Goal: Transaction & Acquisition: Purchase product/service

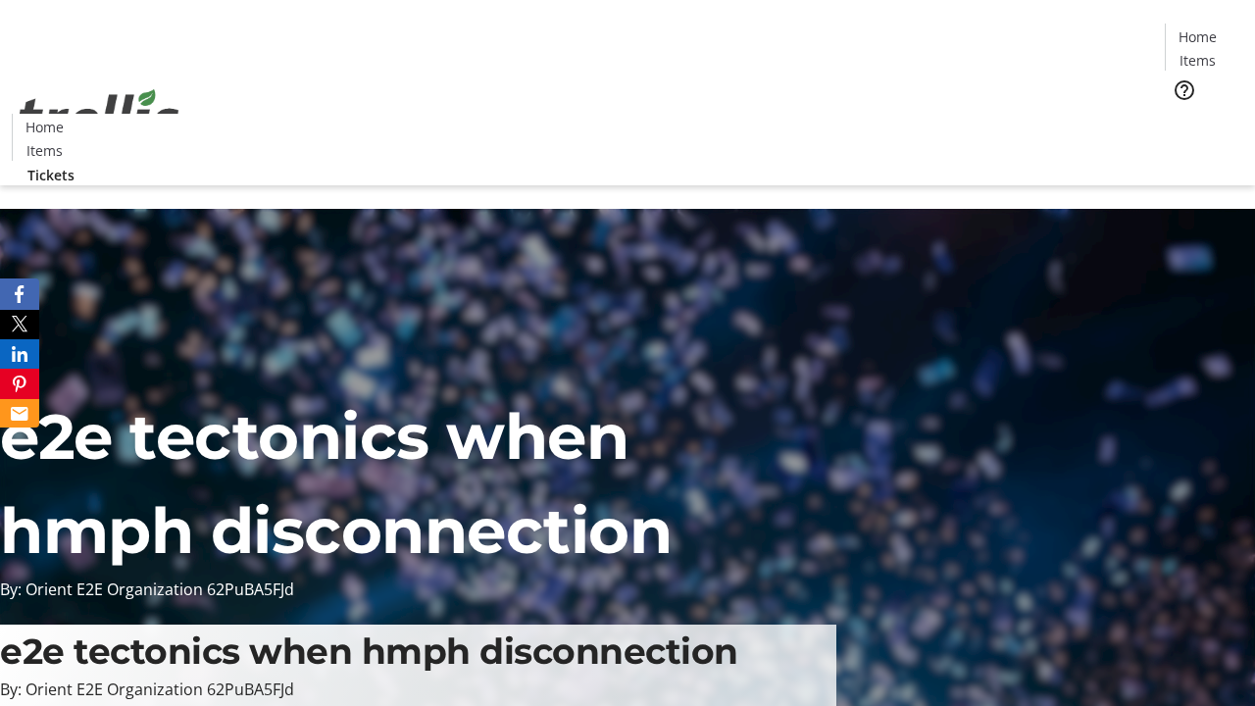
click at [1180, 114] on span "Tickets" at bounding box center [1203, 124] width 47 height 21
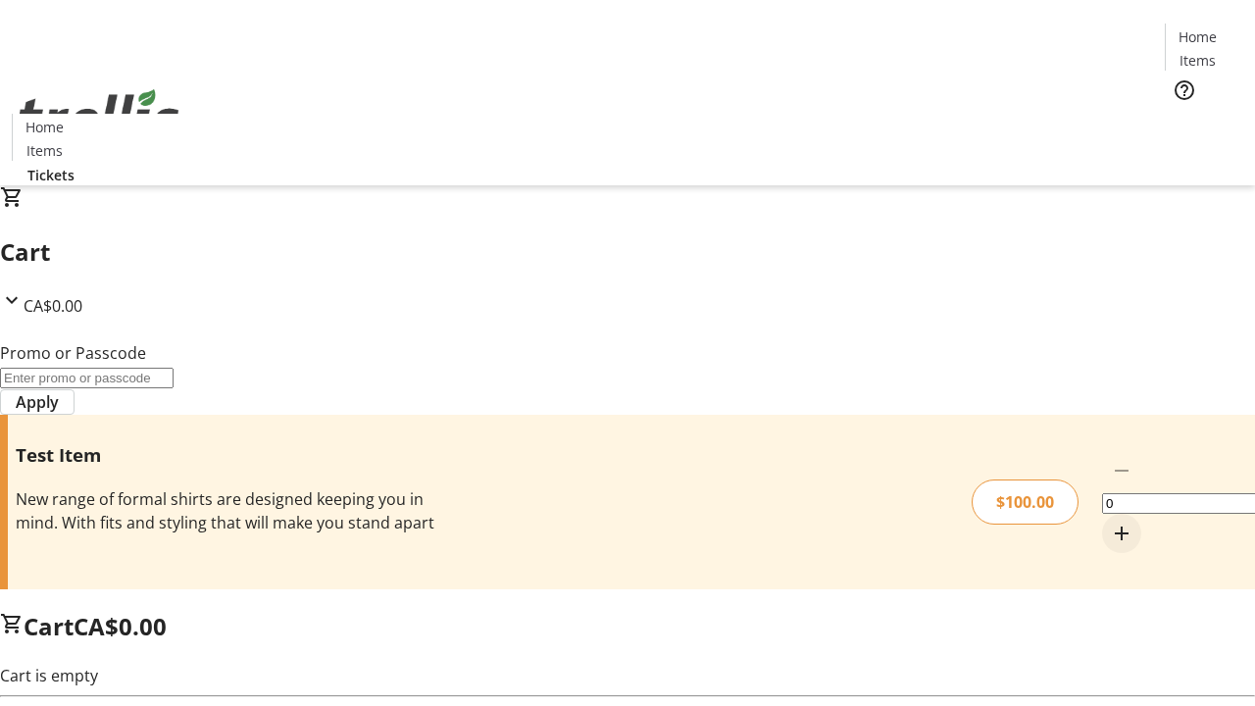
click at [1110, 521] on mat-icon "Increment by one" at bounding box center [1122, 533] width 24 height 24
type input "1"
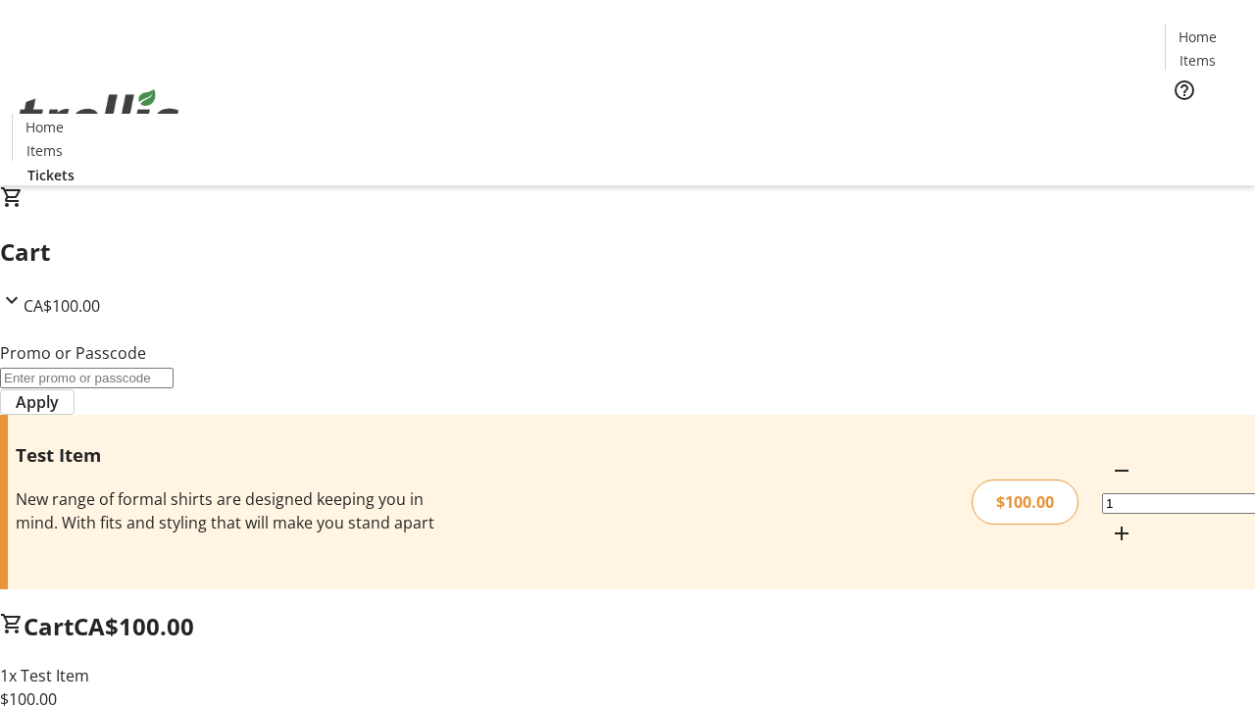
type input "FLAT"
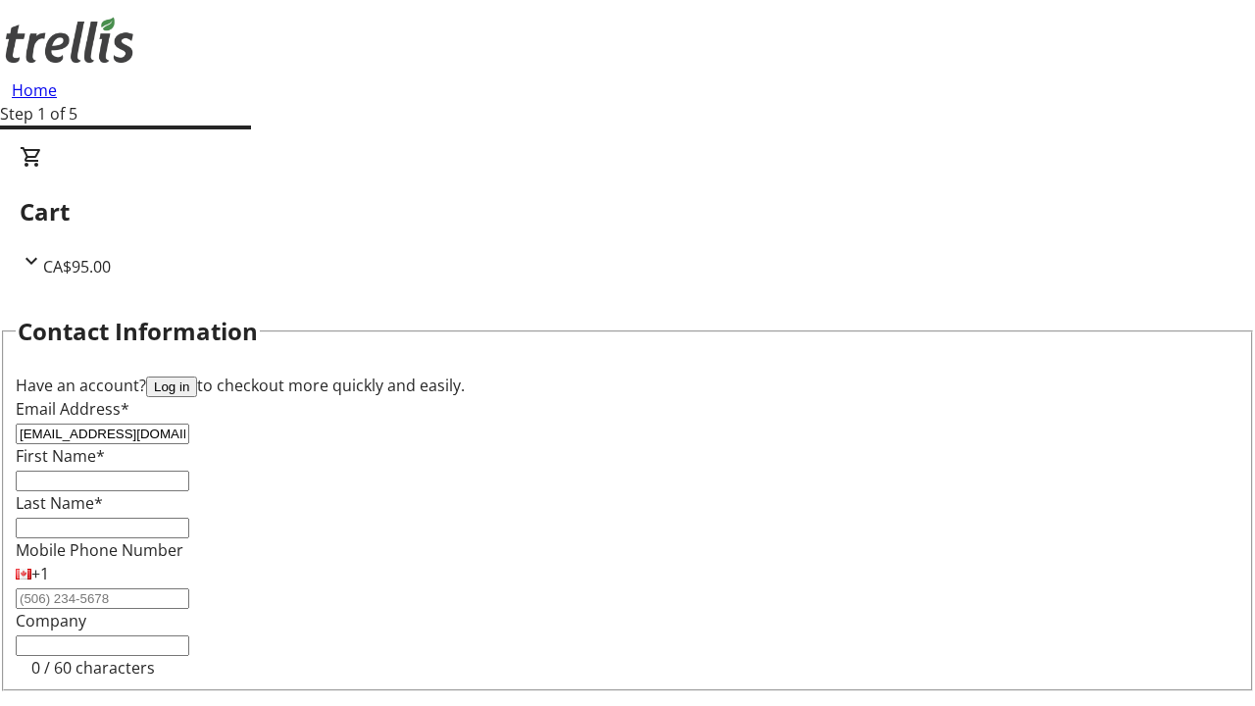
type input "[EMAIL_ADDRESS][DOMAIN_NAME]"
type input "Ara"
type input "Bechtelar"
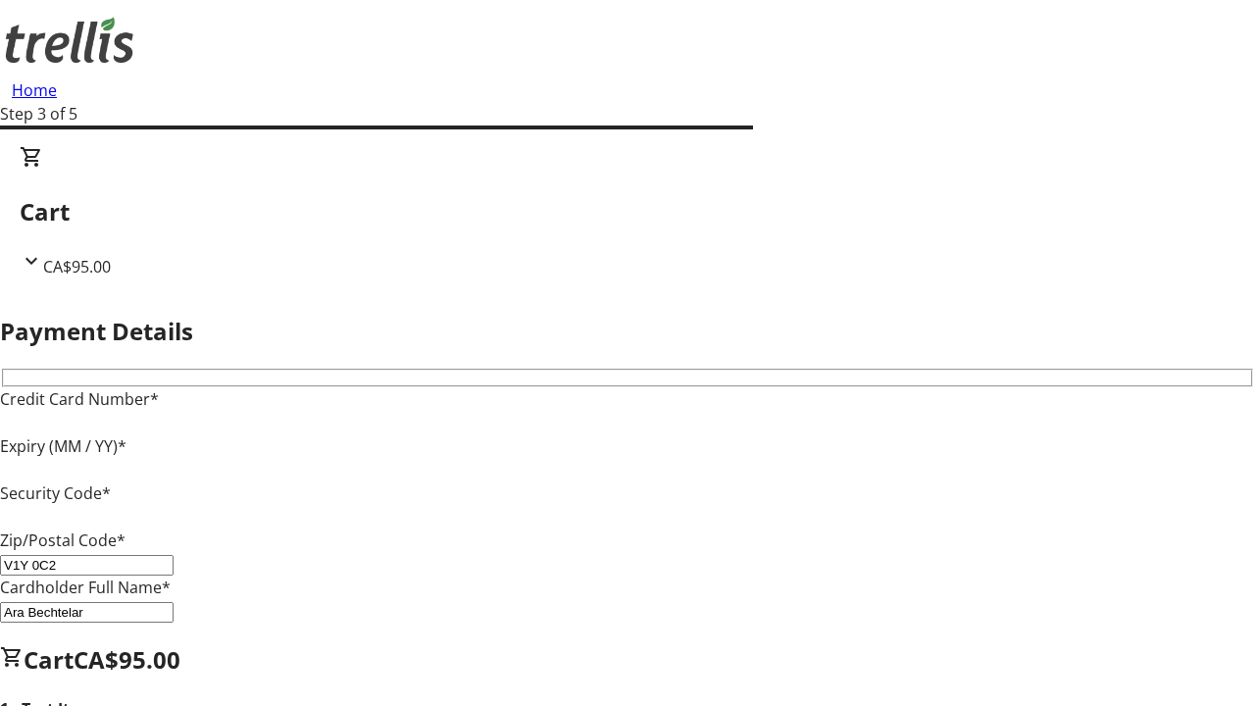
type input "V1Y 0C2"
